Goal: Transaction & Acquisition: Purchase product/service

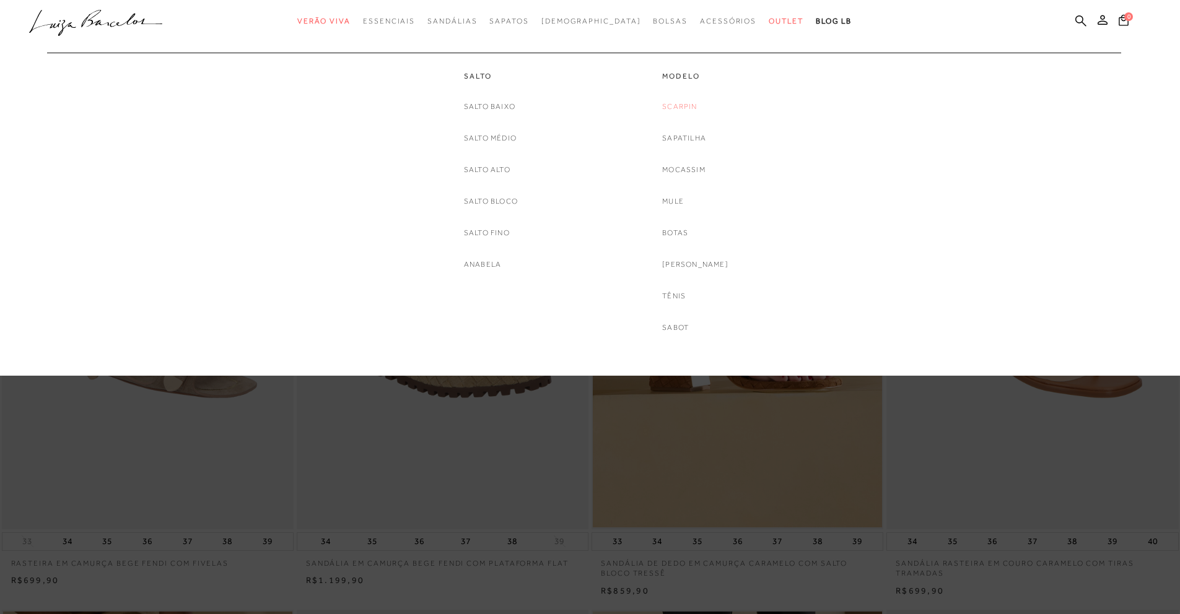
click at [689, 108] on link "Scarpin" at bounding box center [679, 106] width 35 height 13
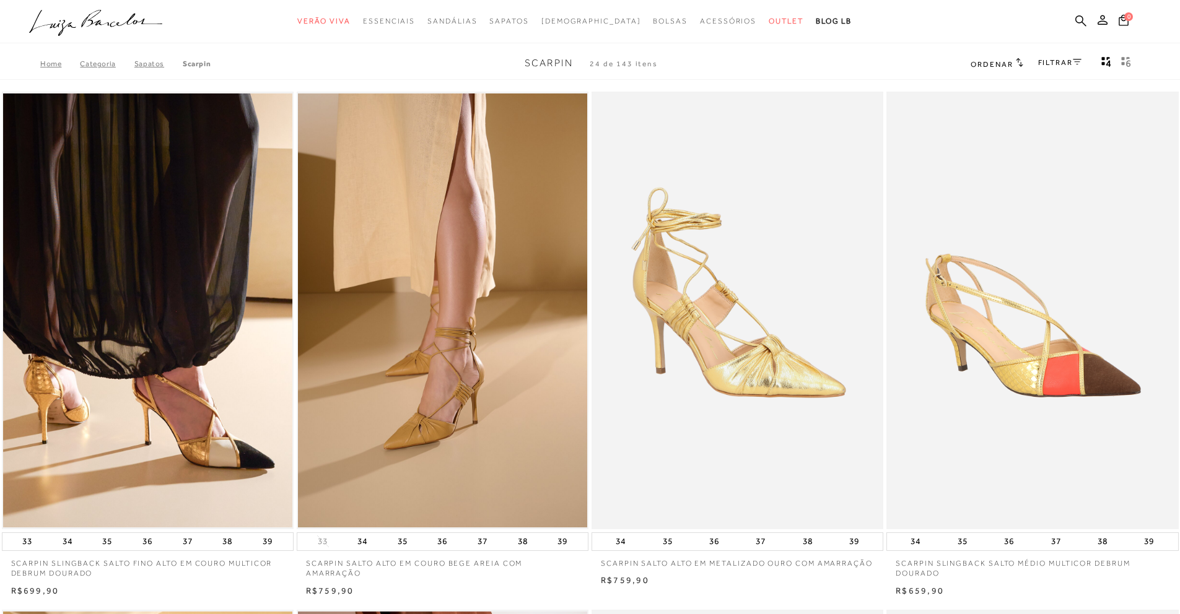
click at [1076, 59] on icon at bounding box center [1077, 62] width 9 height 6
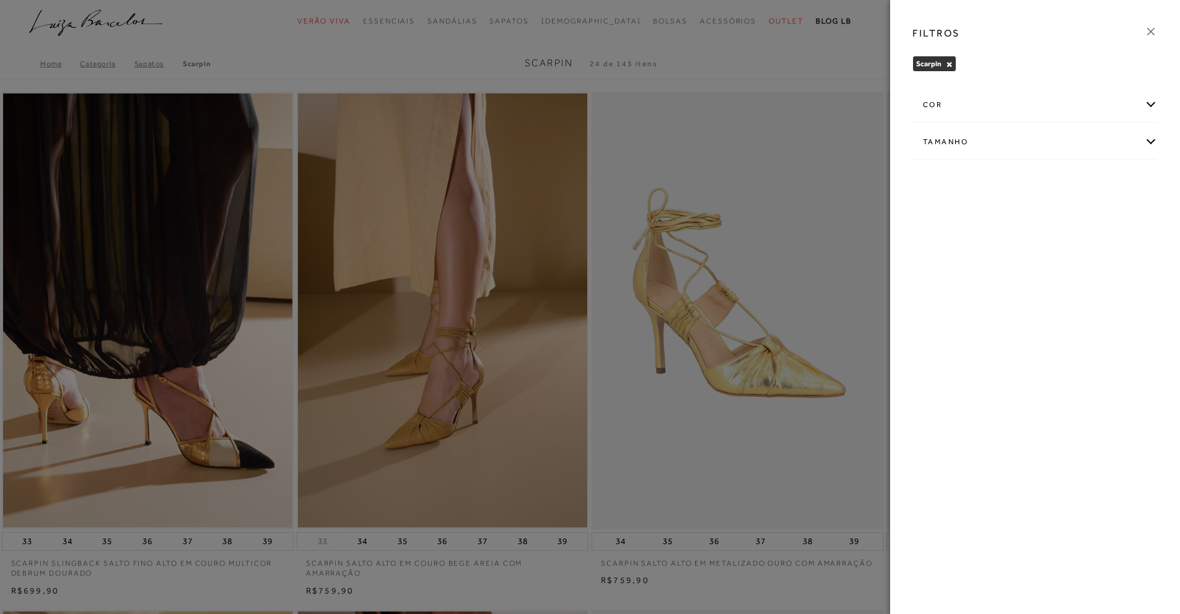
click at [1040, 110] on div "cor" at bounding box center [1035, 105] width 244 height 33
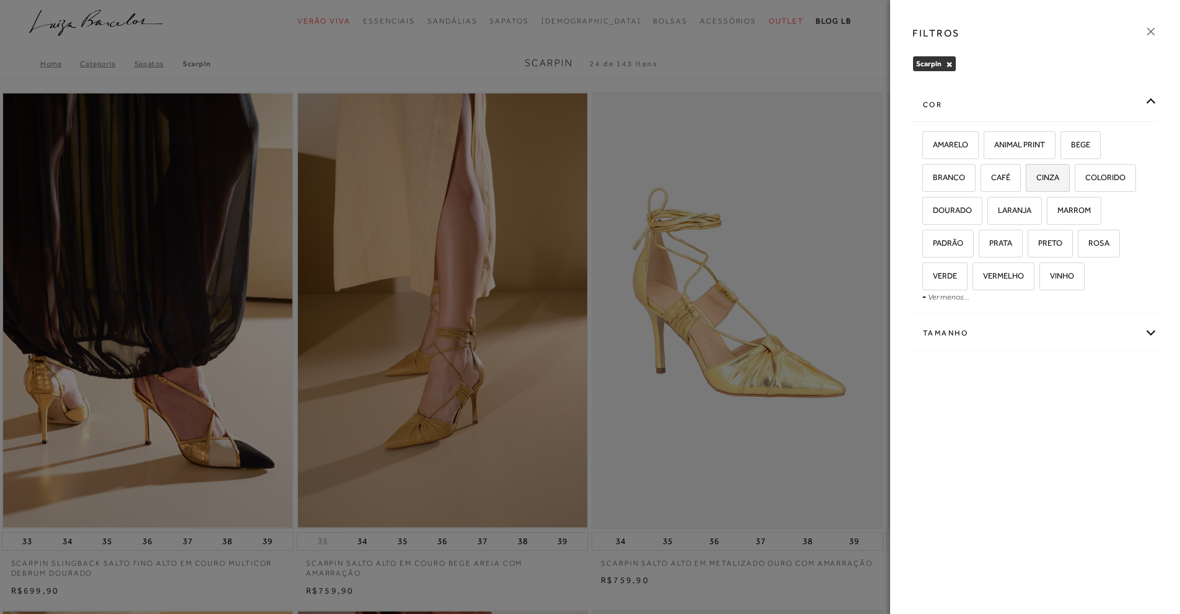
click at [1052, 174] on span "CINZA" at bounding box center [1043, 177] width 32 height 9
click at [1036, 174] on input "CINZA" at bounding box center [1030, 179] width 12 height 12
checkbox input "true"
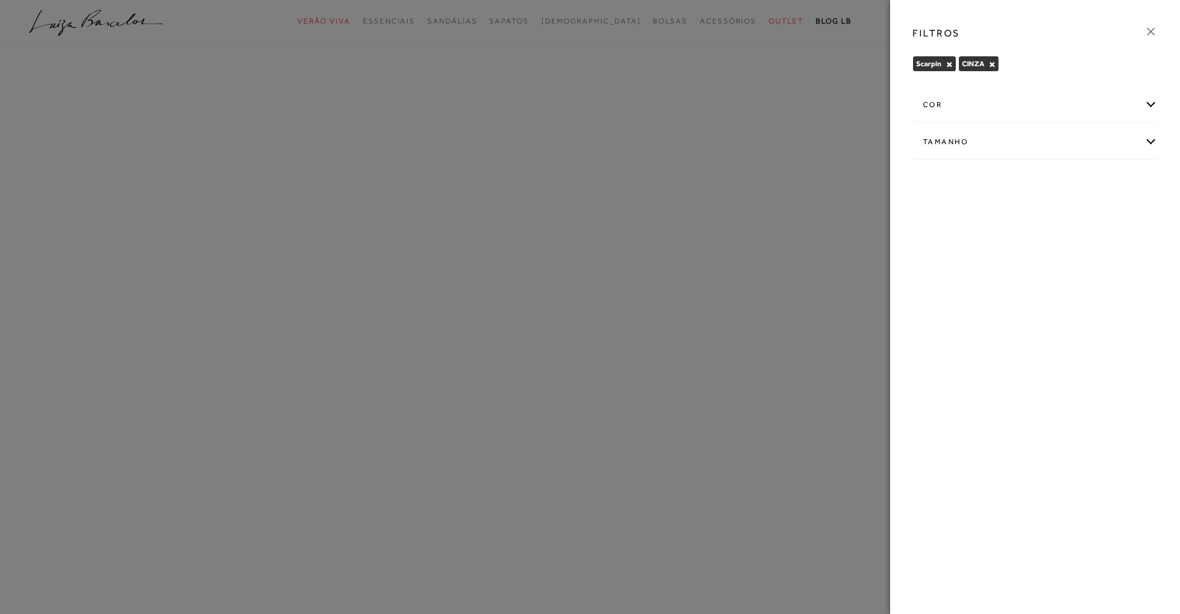
click at [1146, 104] on div "cor" at bounding box center [1035, 105] width 244 height 33
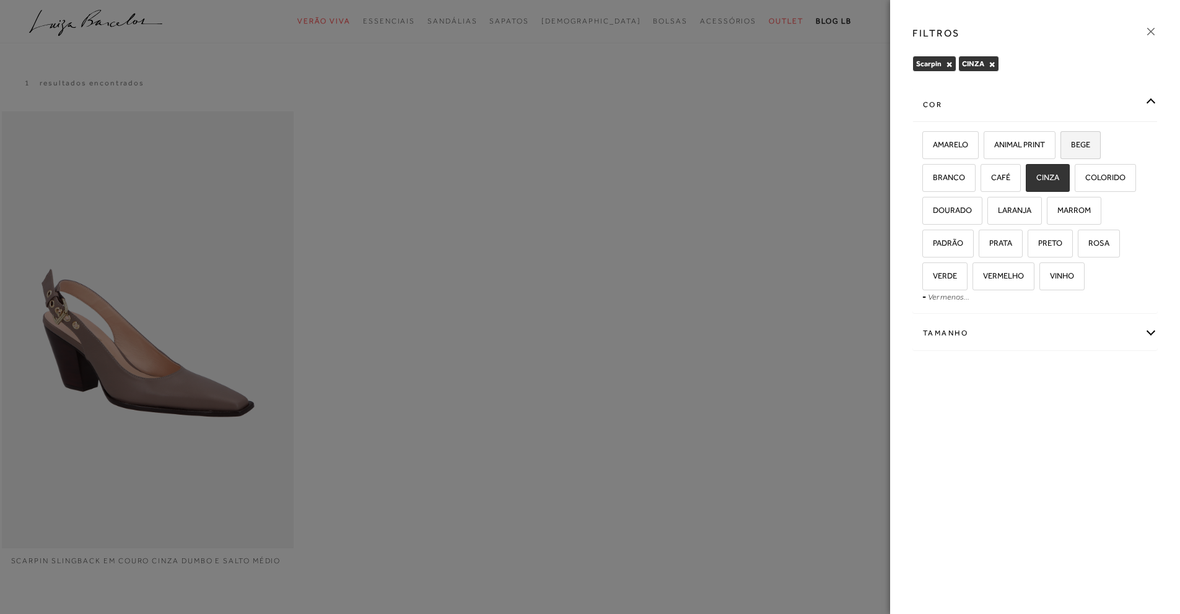
click at [1071, 142] on span "BEGE" at bounding box center [1076, 144] width 28 height 9
click at [1071, 142] on input "BEGE" at bounding box center [1064, 147] width 12 height 12
checkbox input "true"
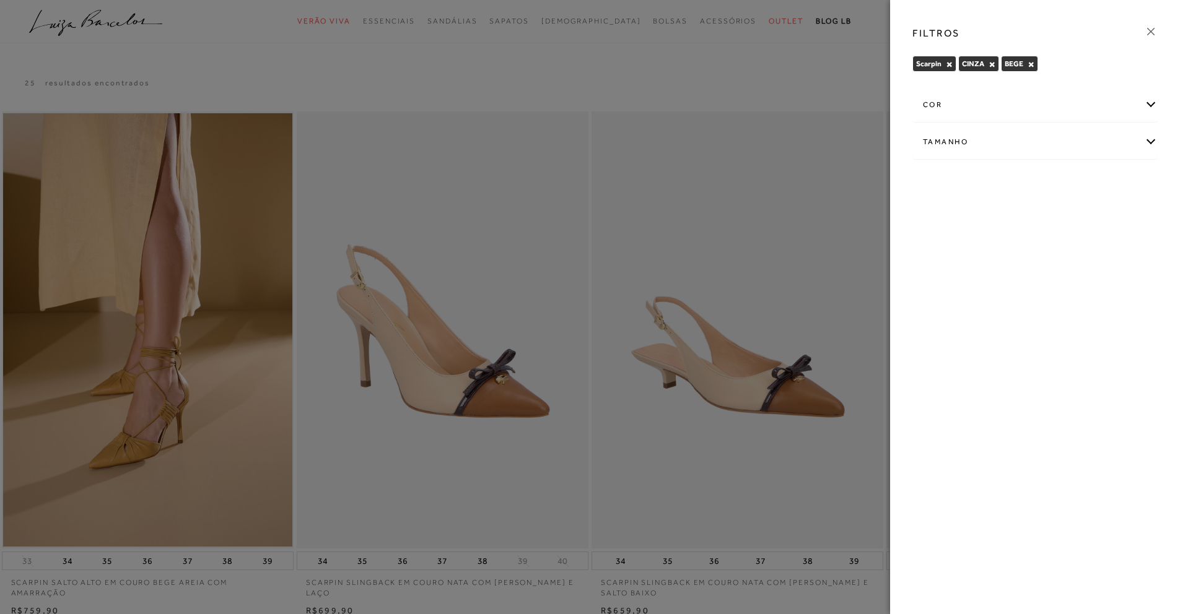
click at [769, 61] on div at bounding box center [590, 307] width 1180 height 614
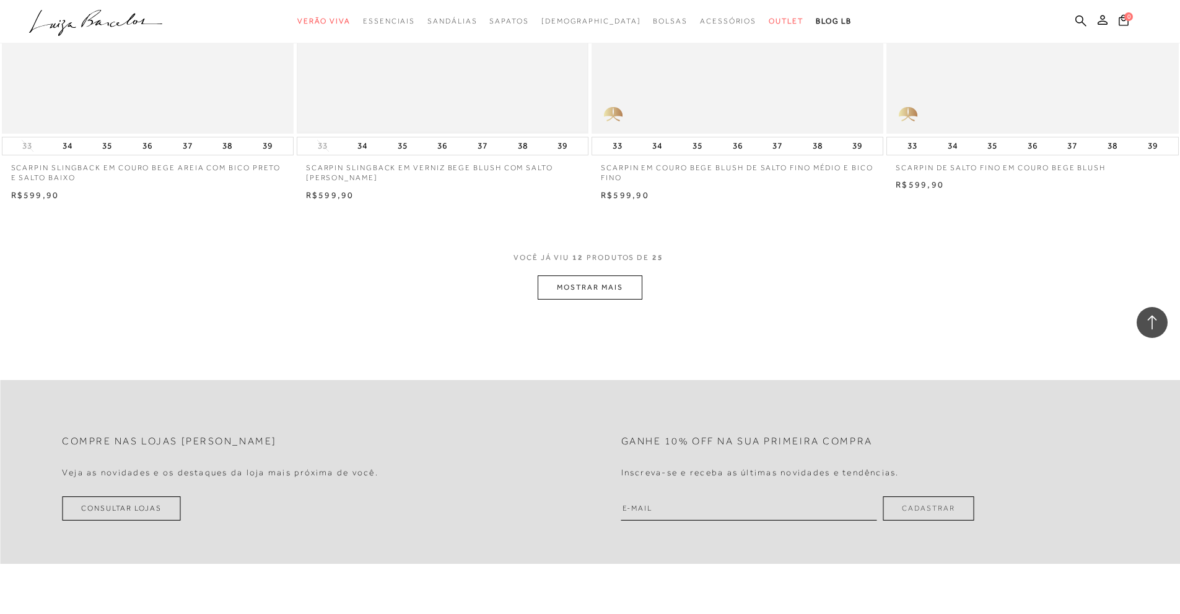
scroll to position [1462, 0]
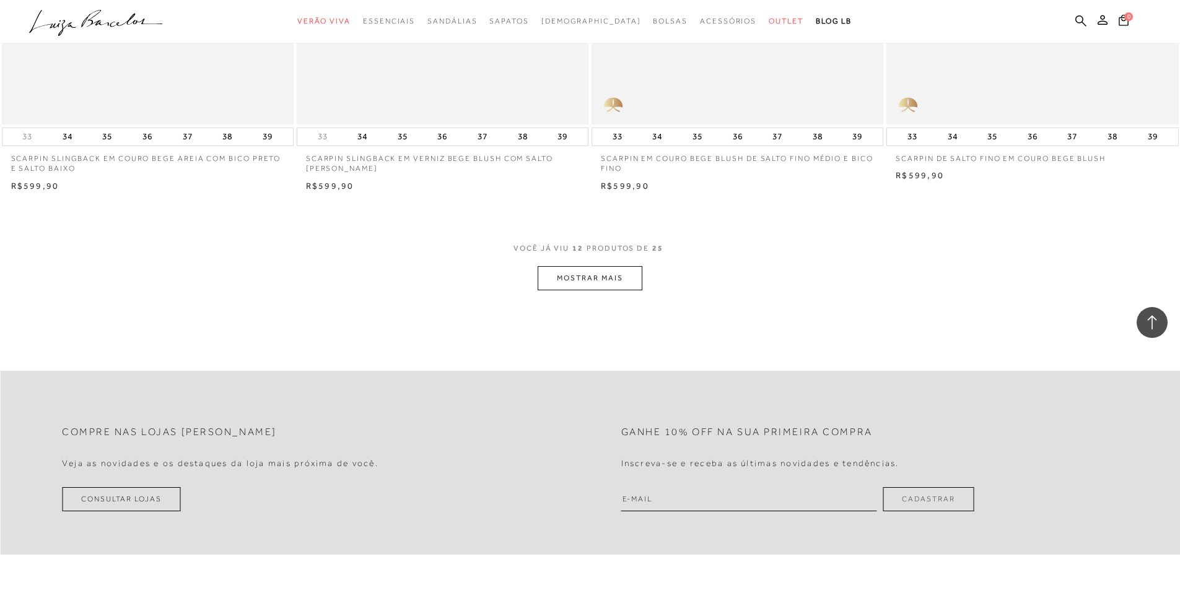
click at [575, 273] on button "MOSTRAR MAIS" at bounding box center [590, 278] width 104 height 24
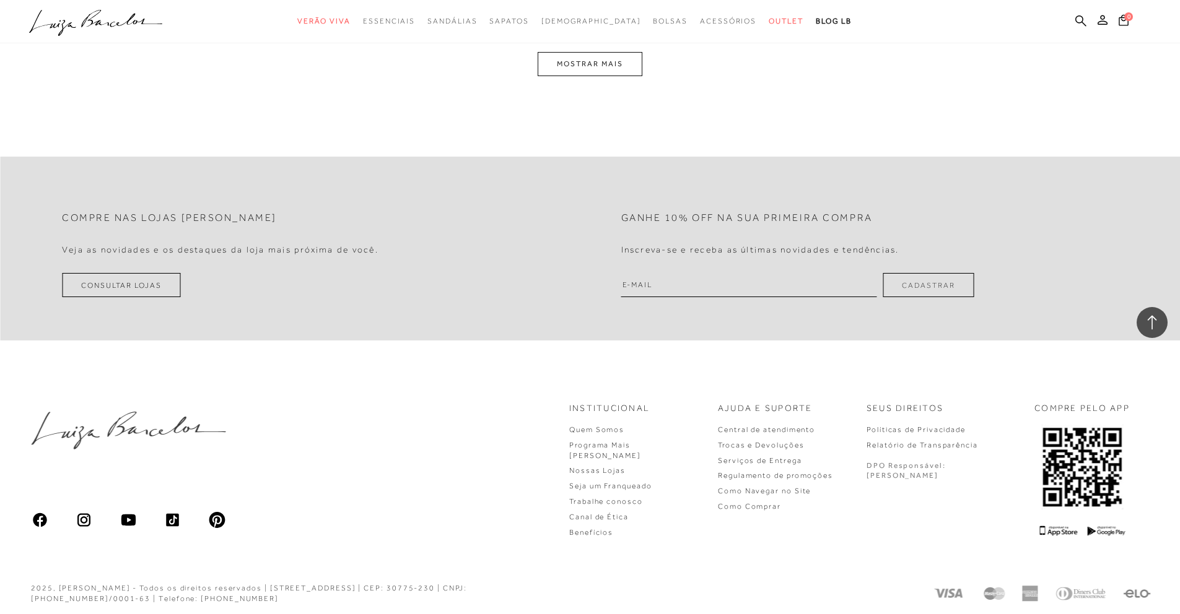
scroll to position [3235, 0]
